Goal: Task Accomplishment & Management: Use online tool/utility

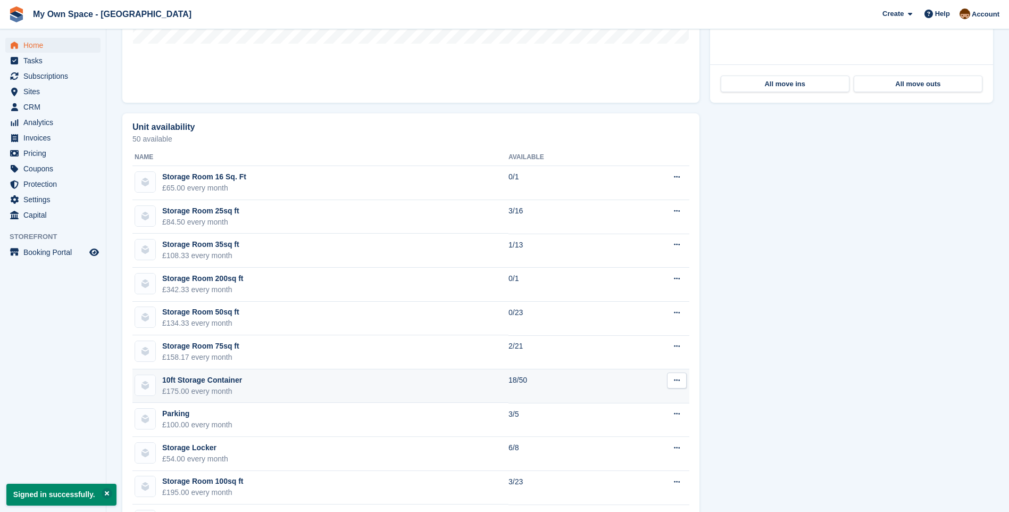
scroll to position [532, 0]
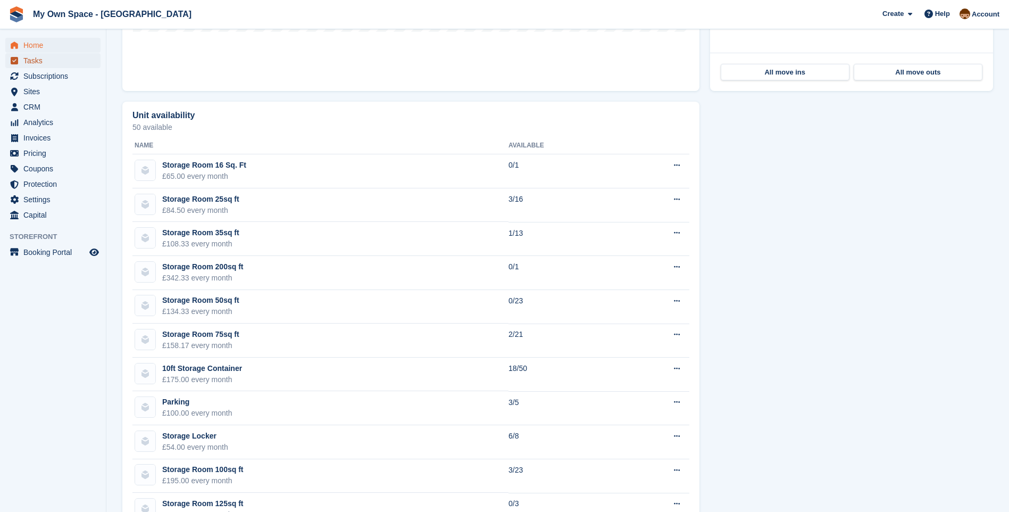
click at [32, 59] on span "Tasks" at bounding box center [55, 60] width 64 height 15
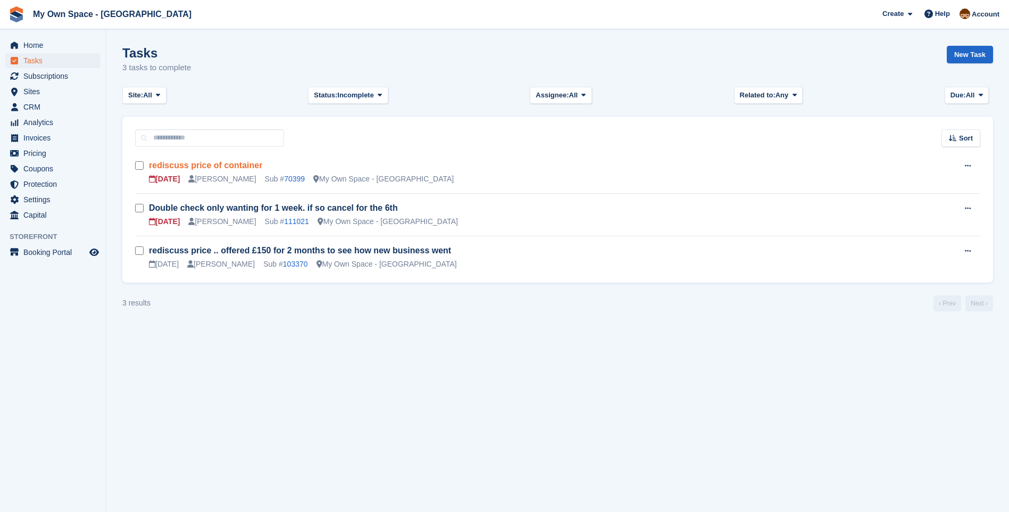
click at [216, 162] on link "rediscuss price of container" at bounding box center [205, 165] width 113 height 9
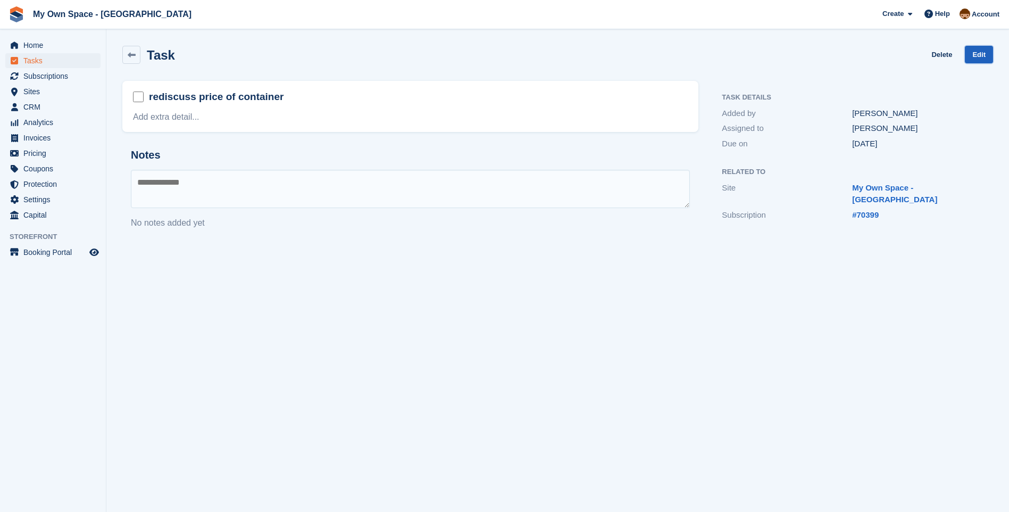
click at [976, 56] on link "Edit" at bounding box center [979, 55] width 28 height 18
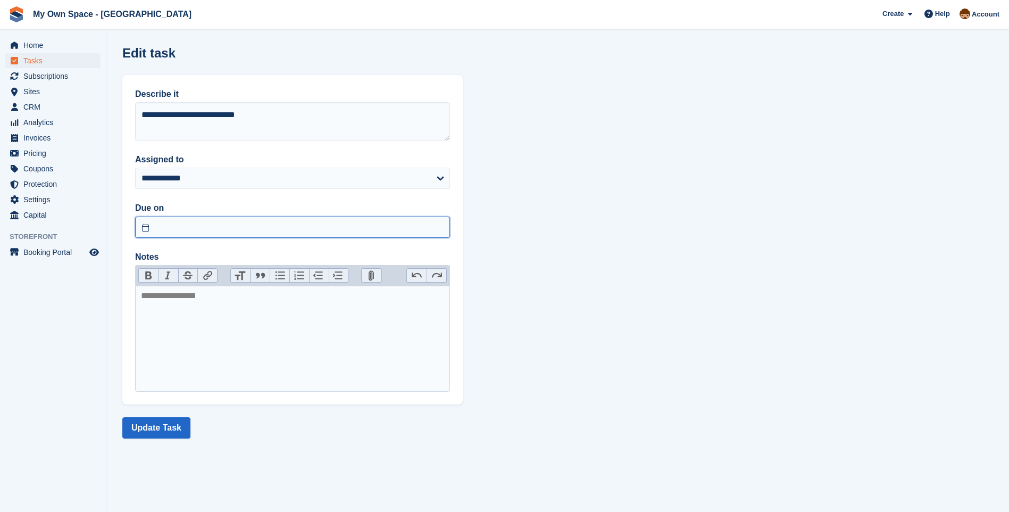
click at [148, 228] on input "text" at bounding box center [292, 227] width 315 height 21
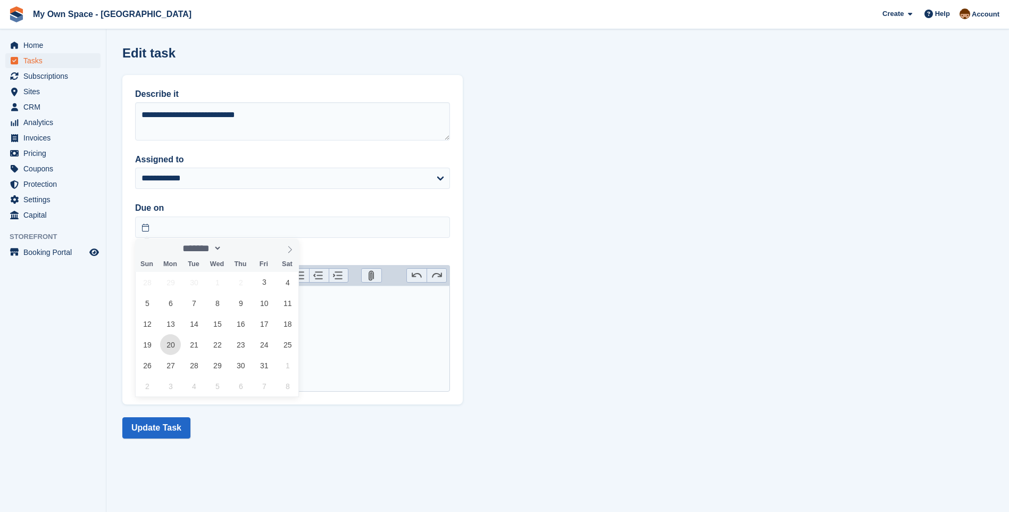
click at [170, 349] on span "20" at bounding box center [170, 344] width 21 height 21
type input "**********"
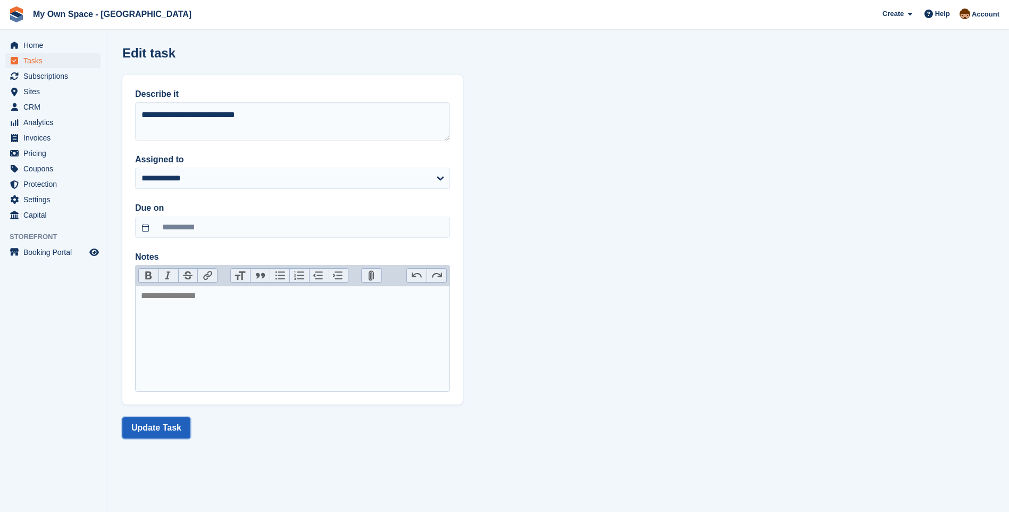
click at [157, 424] on button "Update Task" at bounding box center [156, 427] width 68 height 21
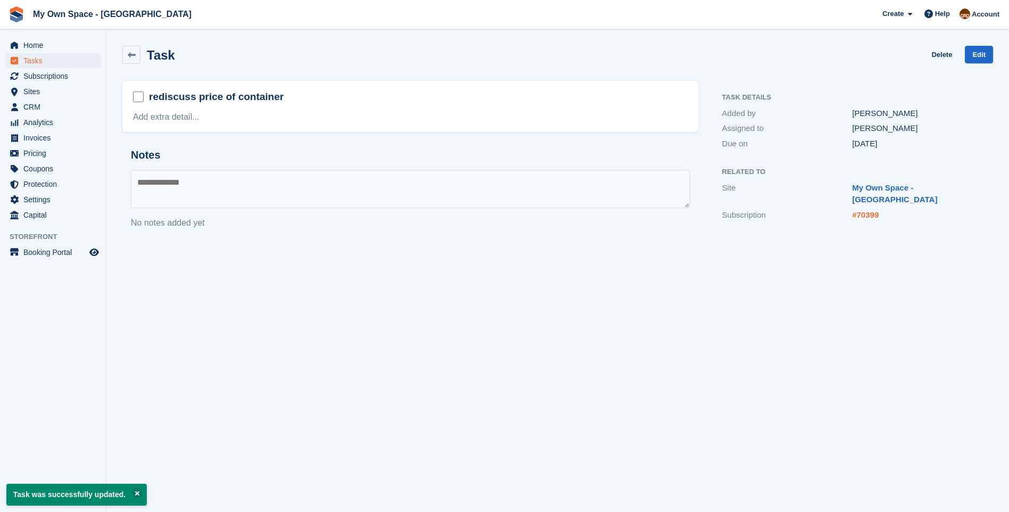
click at [862, 210] on link "#70399" at bounding box center [865, 214] width 27 height 9
